Goal: Entertainment & Leisure: Consume media (video, audio)

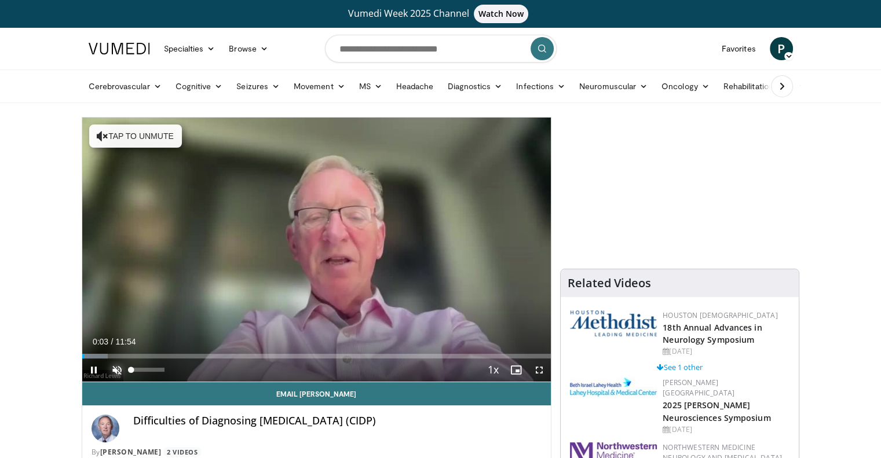
click at [116, 369] on span "Video Player" at bounding box center [116, 370] width 23 height 23
click at [541, 372] on span "Video Player" at bounding box center [539, 370] width 23 height 23
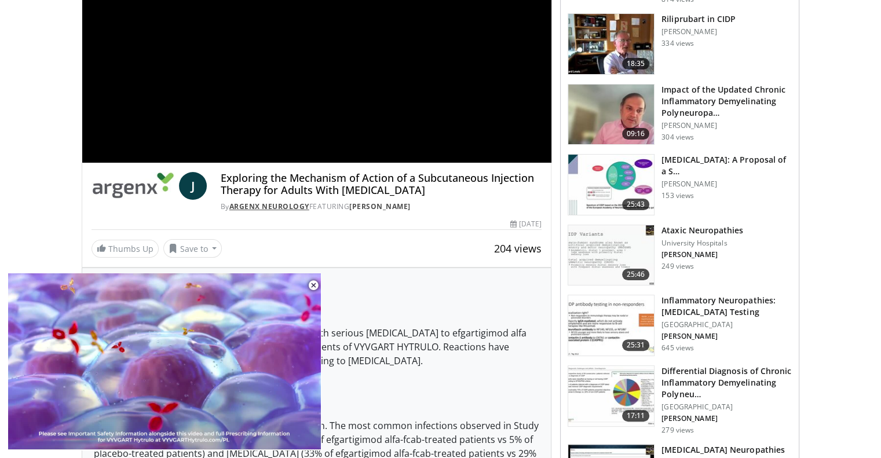
scroll to position [232, 0]
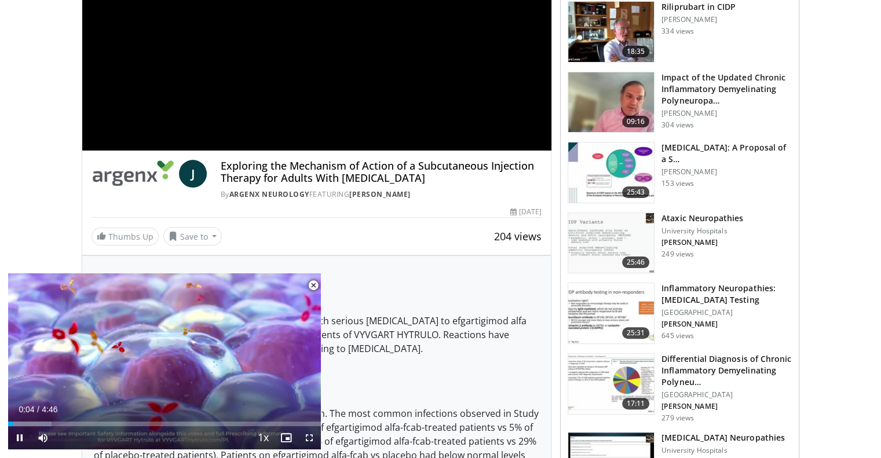
click at [311, 283] on span "Video Player" at bounding box center [313, 285] width 23 height 23
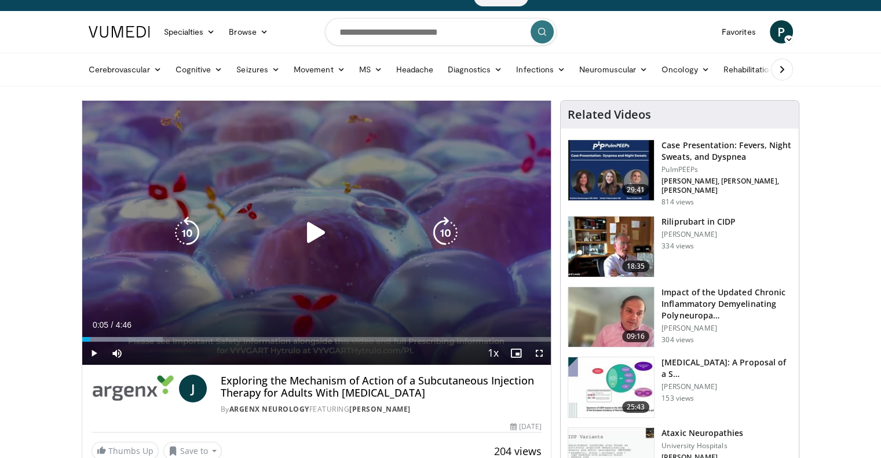
scroll to position [0, 0]
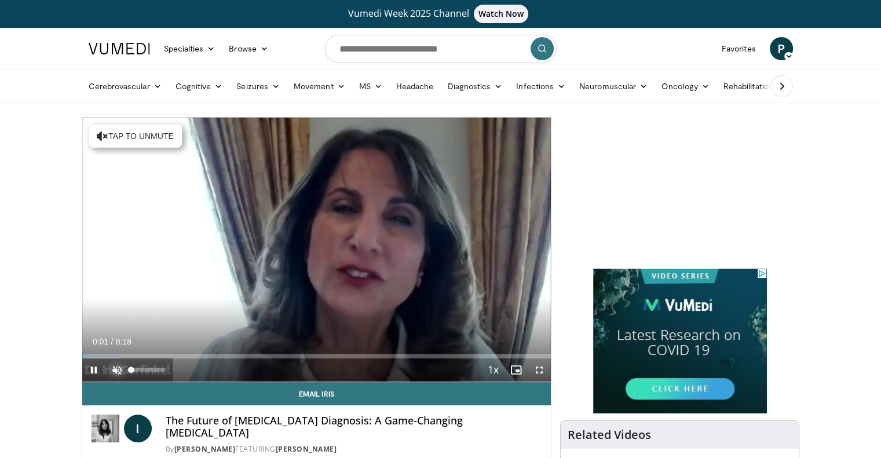
click at [112, 369] on span "Video Player" at bounding box center [116, 370] width 23 height 23
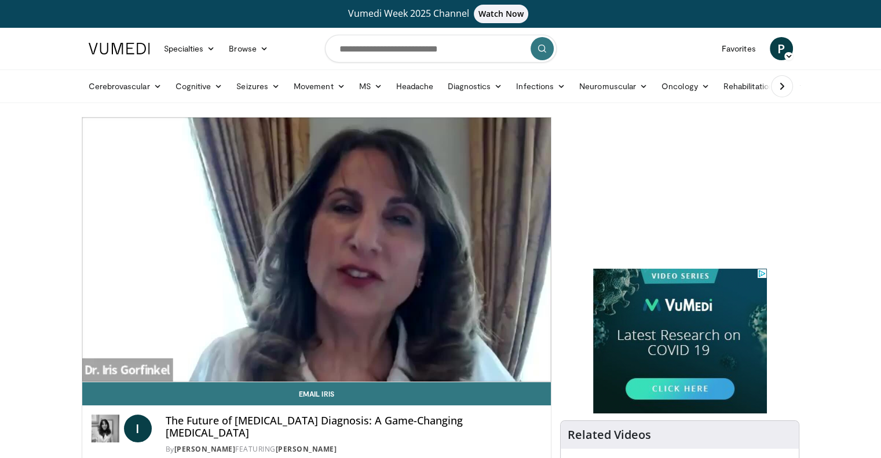
click at [543, 369] on video-js "**********" at bounding box center [316, 250] width 469 height 265
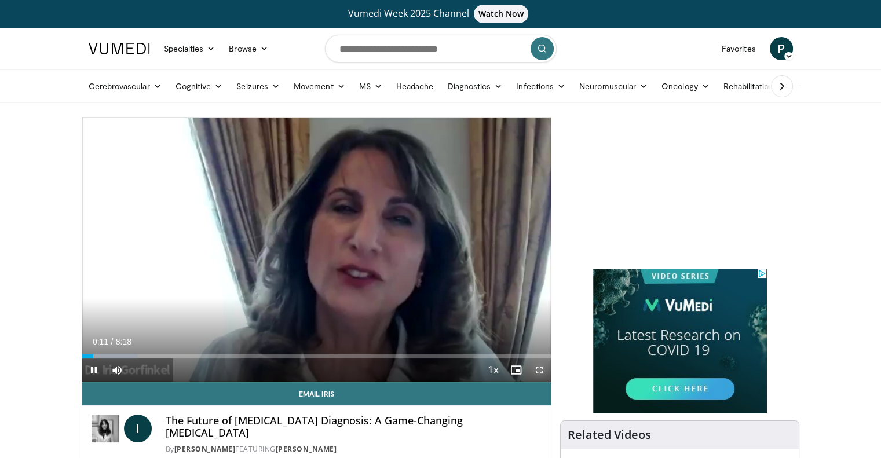
click at [539, 367] on span "Video Player" at bounding box center [539, 370] width 23 height 23
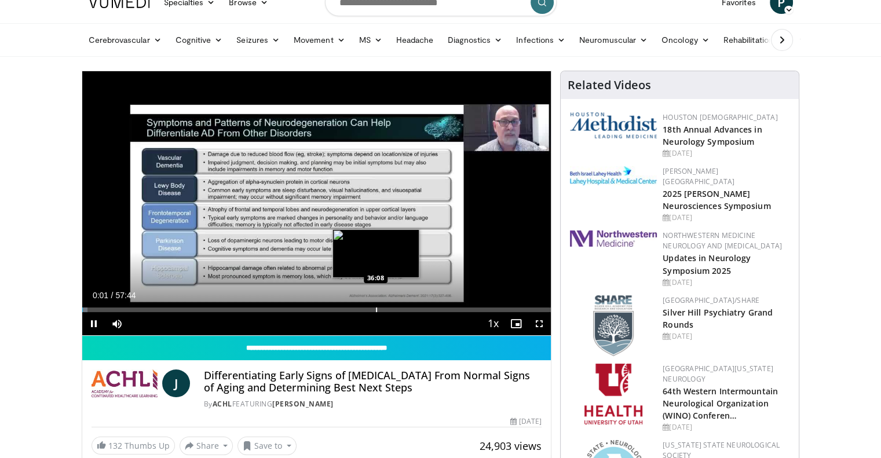
scroll to position [116, 0]
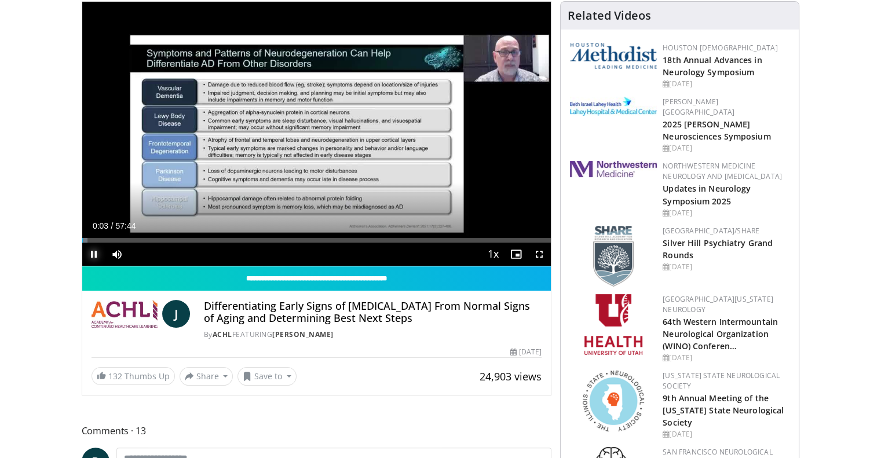
click at [90, 254] on span "Video Player" at bounding box center [93, 254] width 23 height 23
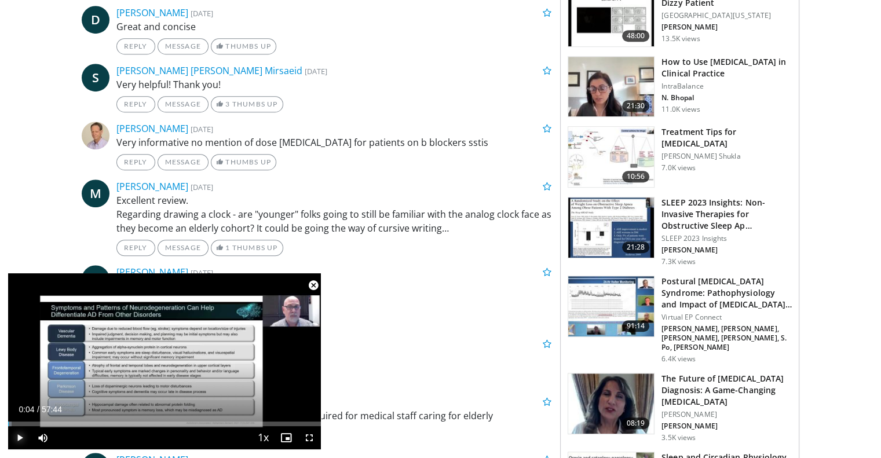
scroll to position [811, 0]
